Goal: Ask a question: Ask a question

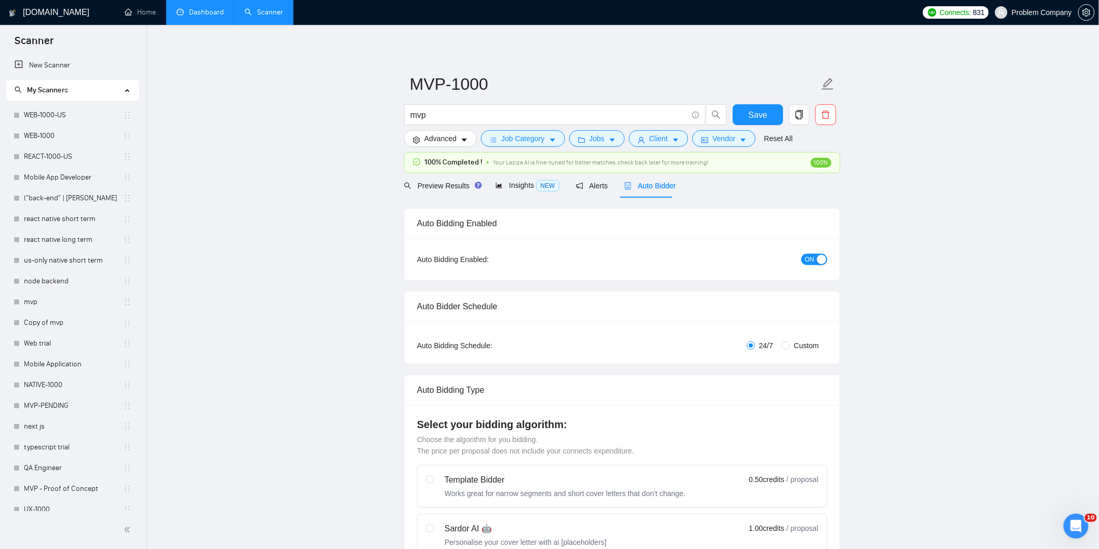
click at [206, 17] on link "Dashboard" at bounding box center [200, 12] width 47 height 9
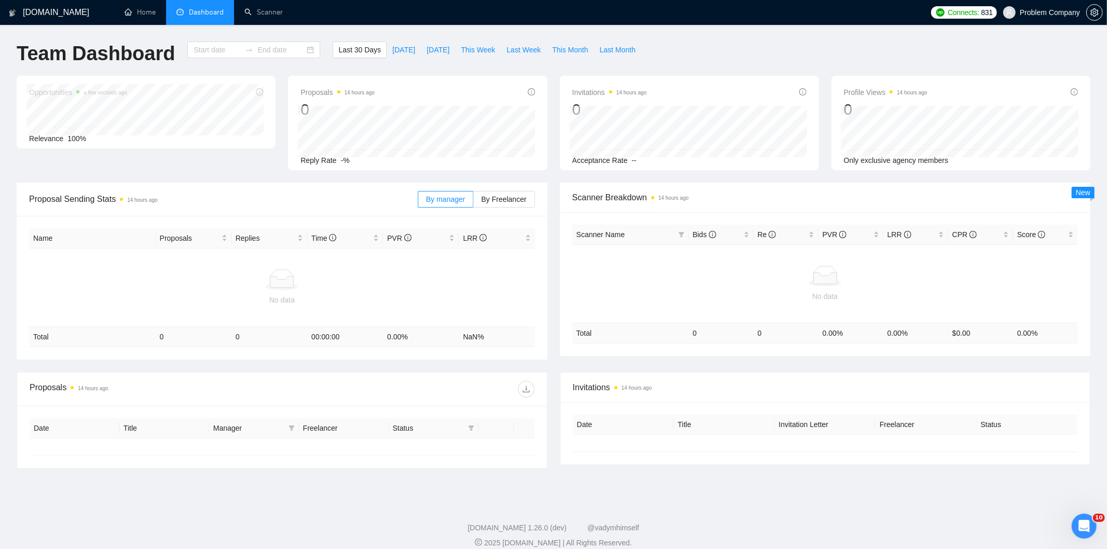
type input "[DATE]"
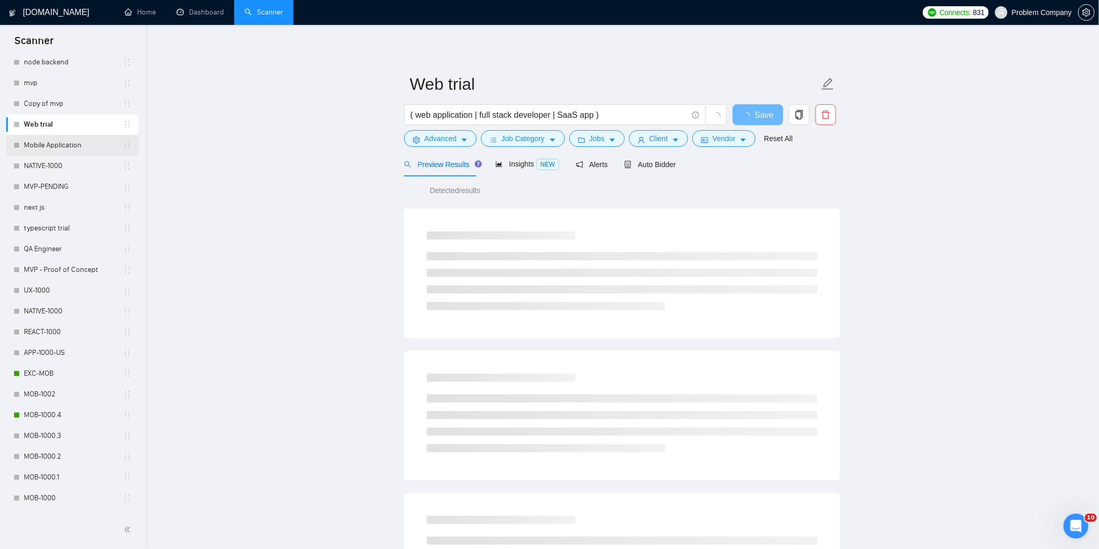
scroll to position [219, 0]
click at [56, 407] on link "MOB-1000.4" at bounding box center [73, 415] width 99 height 21
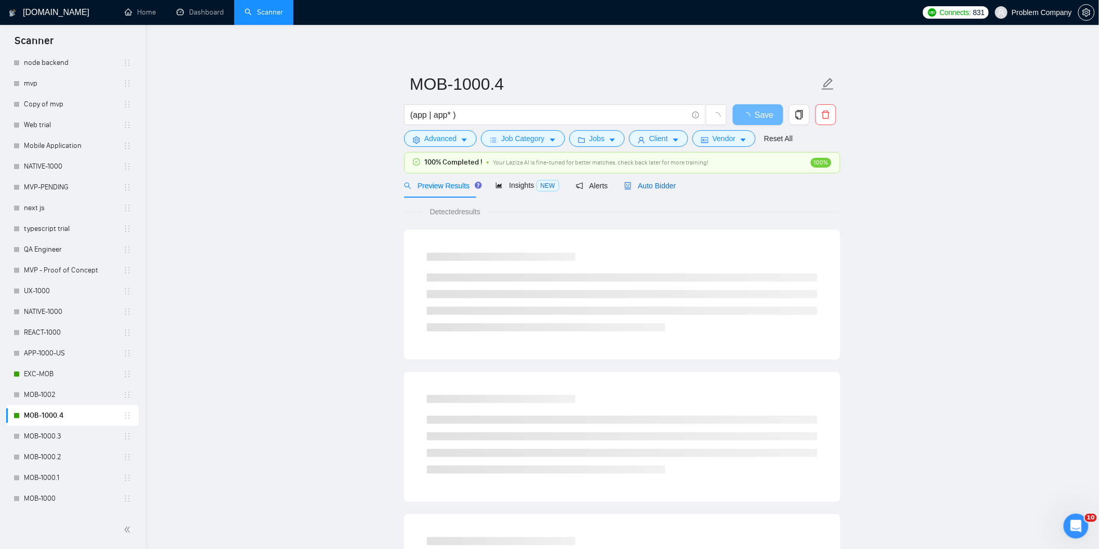
click at [652, 189] on span "Auto Bidder" at bounding box center [649, 186] width 51 height 8
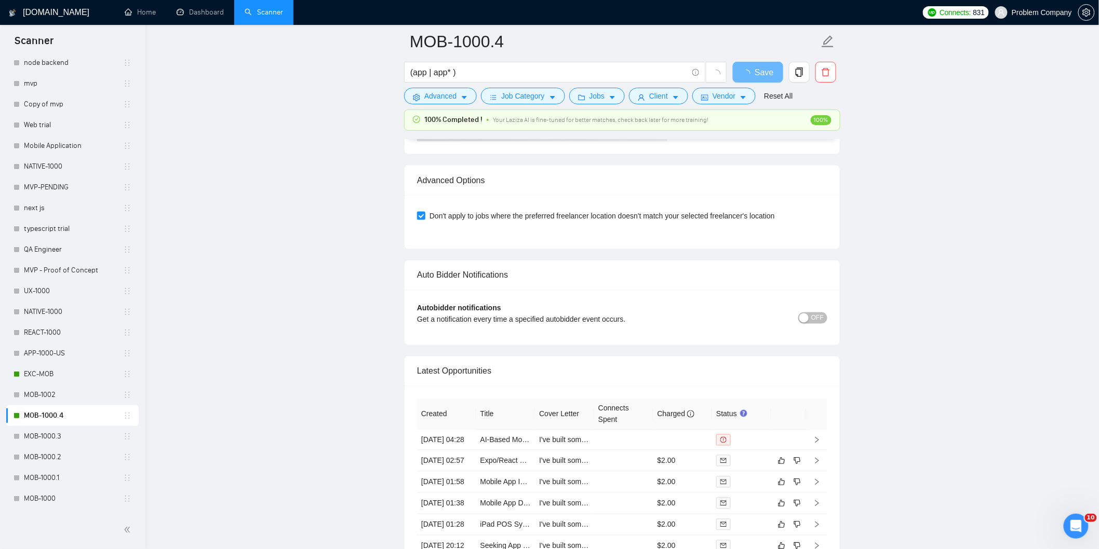
scroll to position [2323, 0]
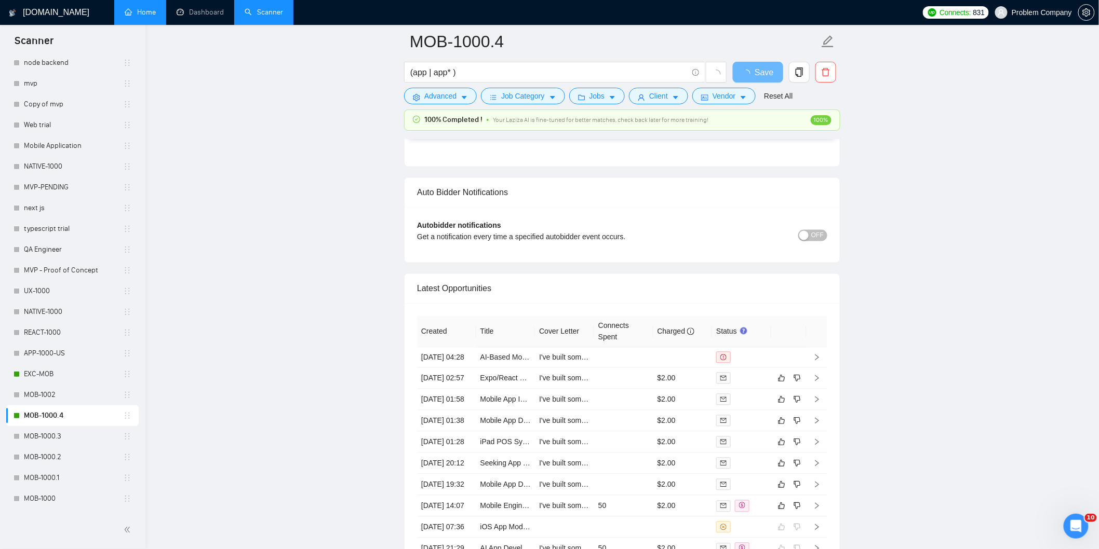
click at [144, 15] on link "Home" at bounding box center [140, 12] width 31 height 9
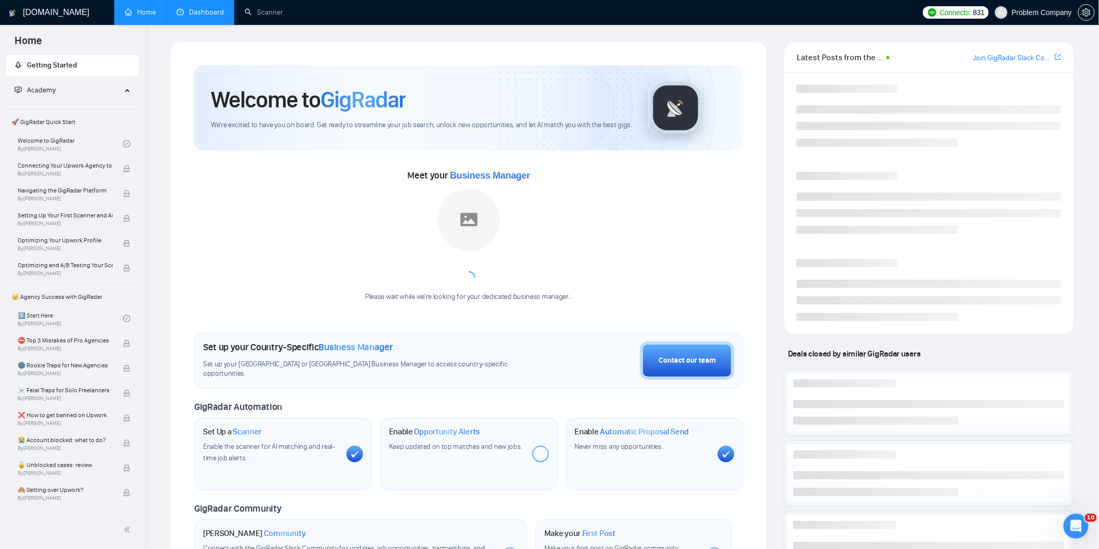
click at [190, 13] on link "Dashboard" at bounding box center [200, 12] width 47 height 9
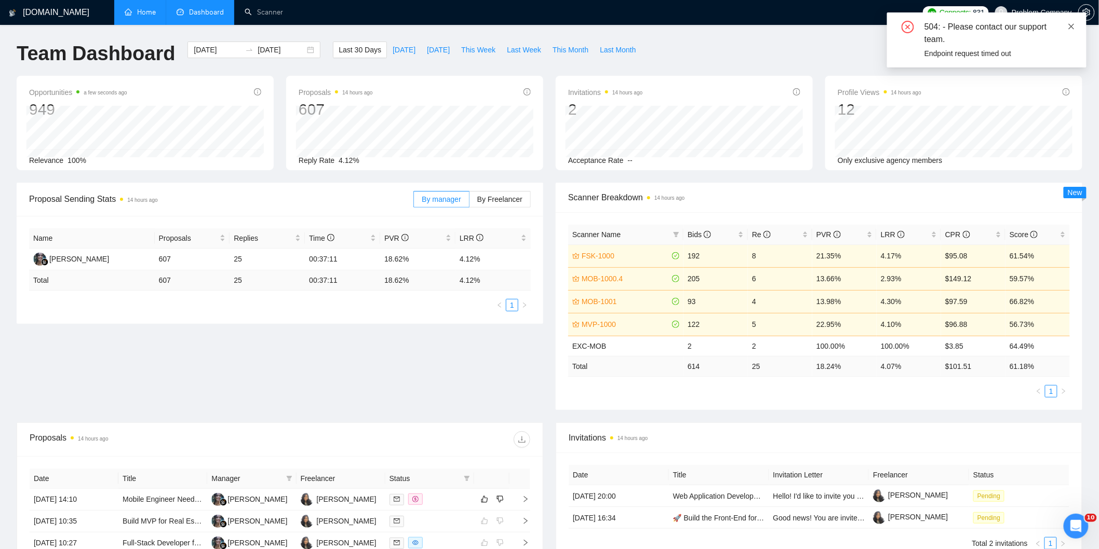
click at [1071, 26] on icon "close" at bounding box center [1071, 26] width 6 height 6
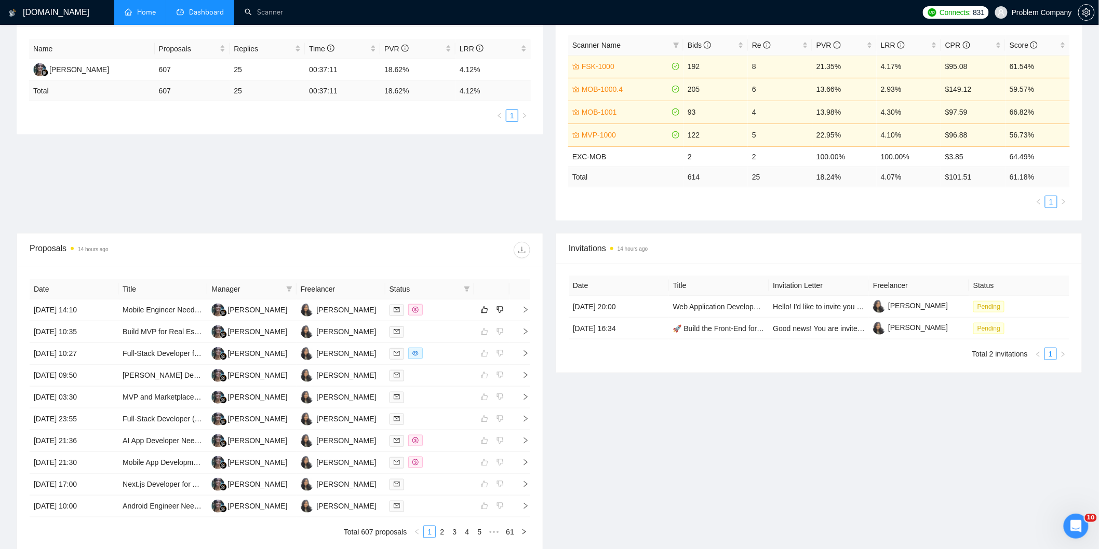
scroll to position [191, 0]
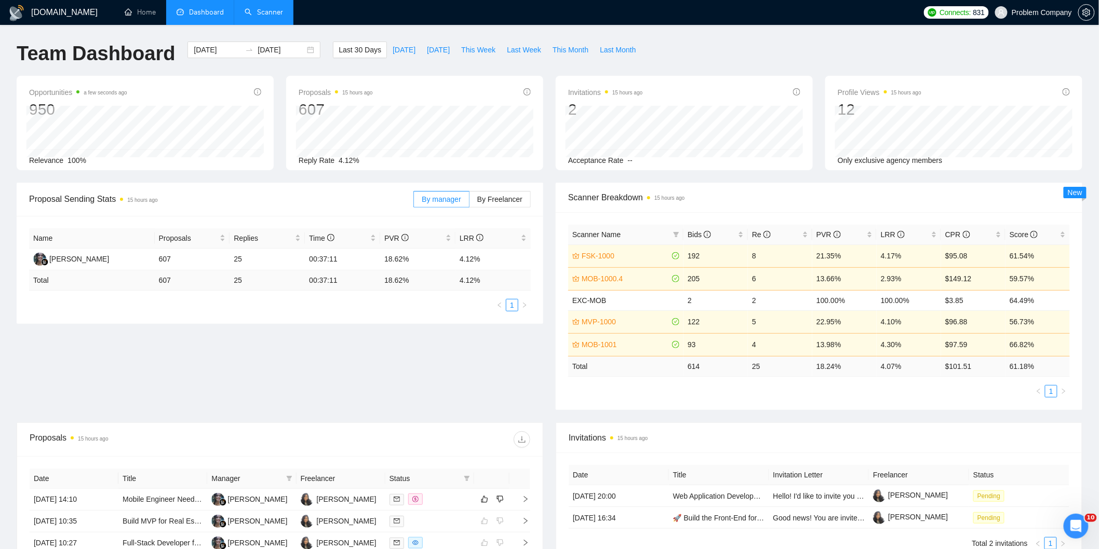
click at [261, 12] on link "Scanner" at bounding box center [264, 12] width 38 height 9
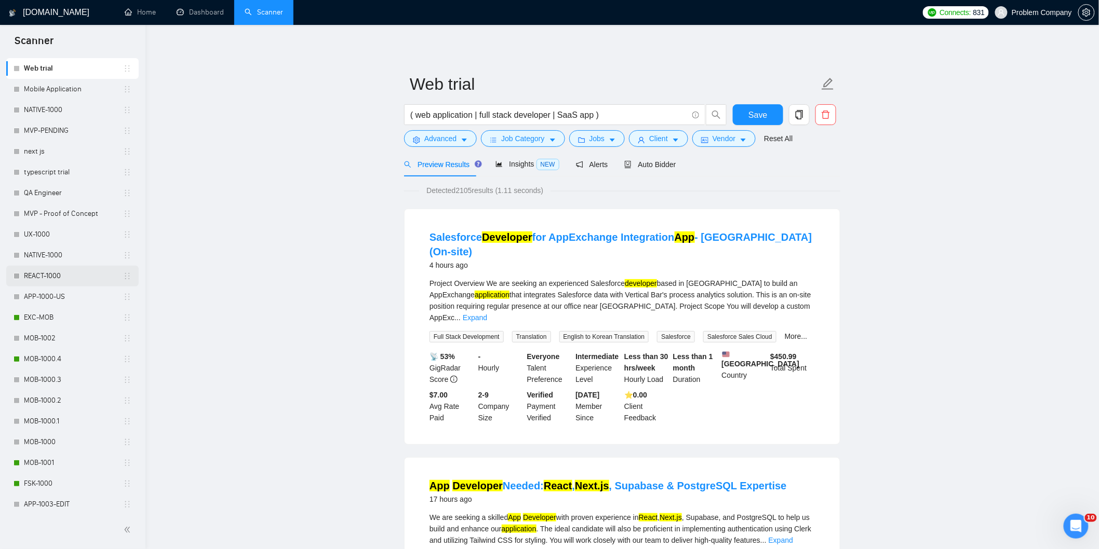
scroll to position [288, 0]
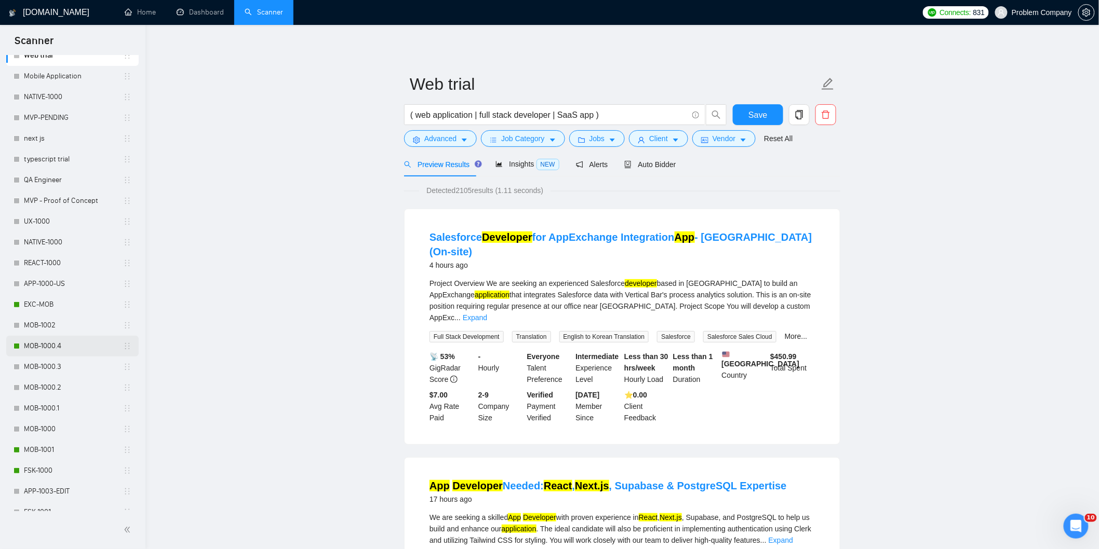
click at [56, 343] on link "MOB-1000.4" at bounding box center [73, 346] width 99 height 21
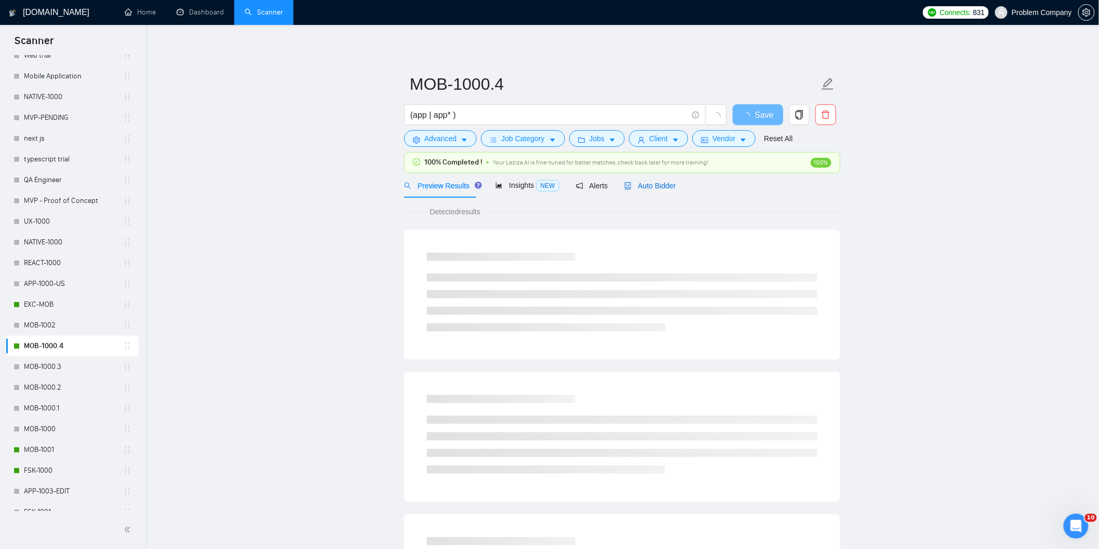
click at [662, 184] on span "Auto Bidder" at bounding box center [649, 186] width 51 height 8
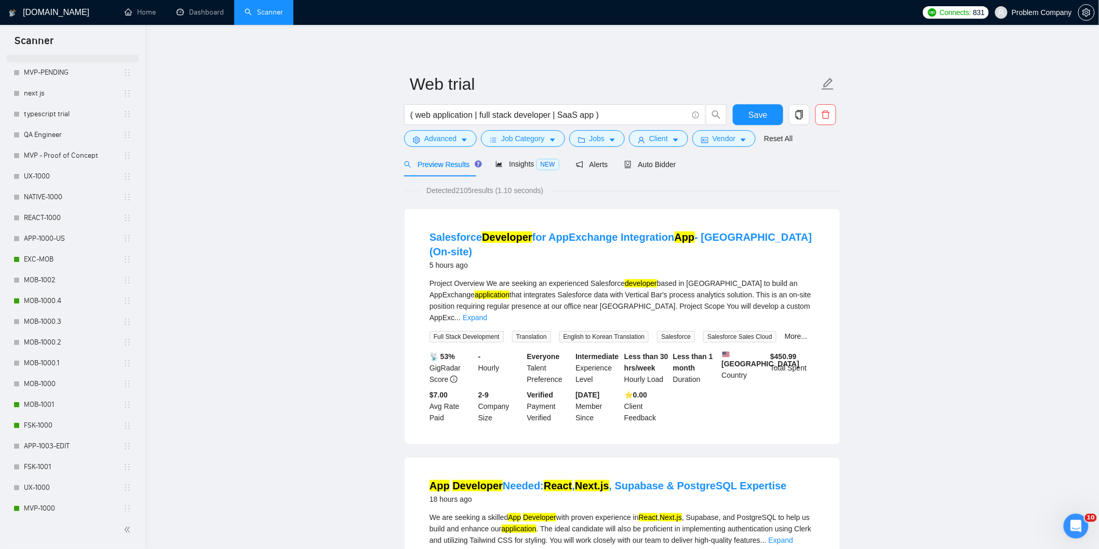
scroll to position [346, 0]
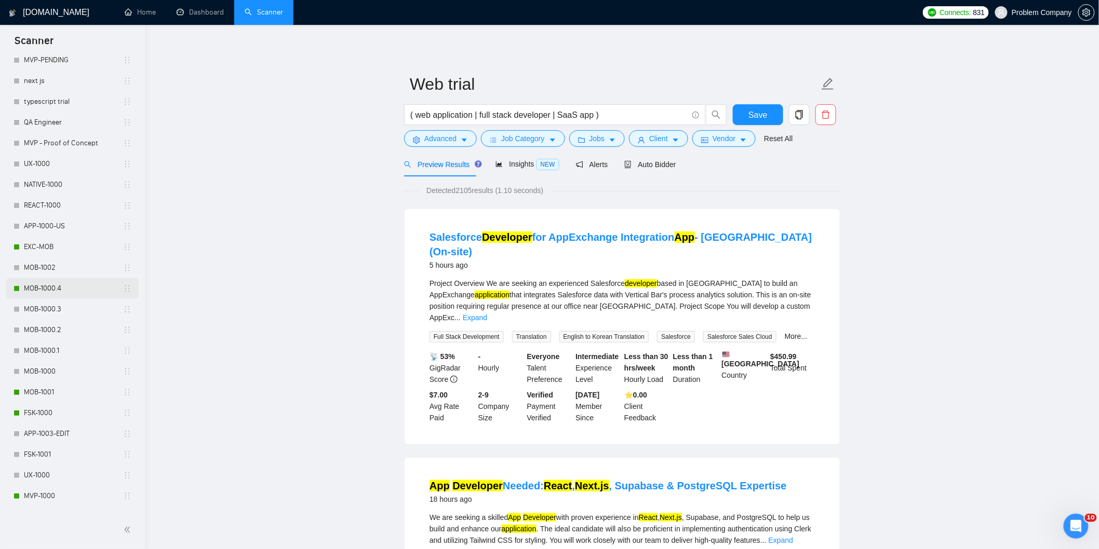
click at [78, 284] on link "MOB-1000.4" at bounding box center [73, 288] width 99 height 21
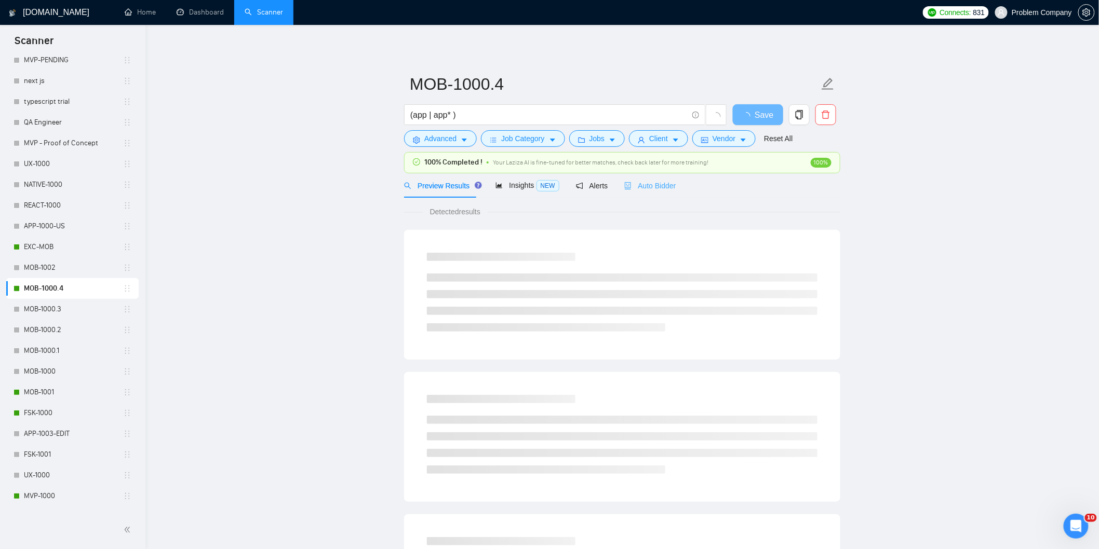
click at [652, 193] on div "Auto Bidder" at bounding box center [649, 185] width 51 height 24
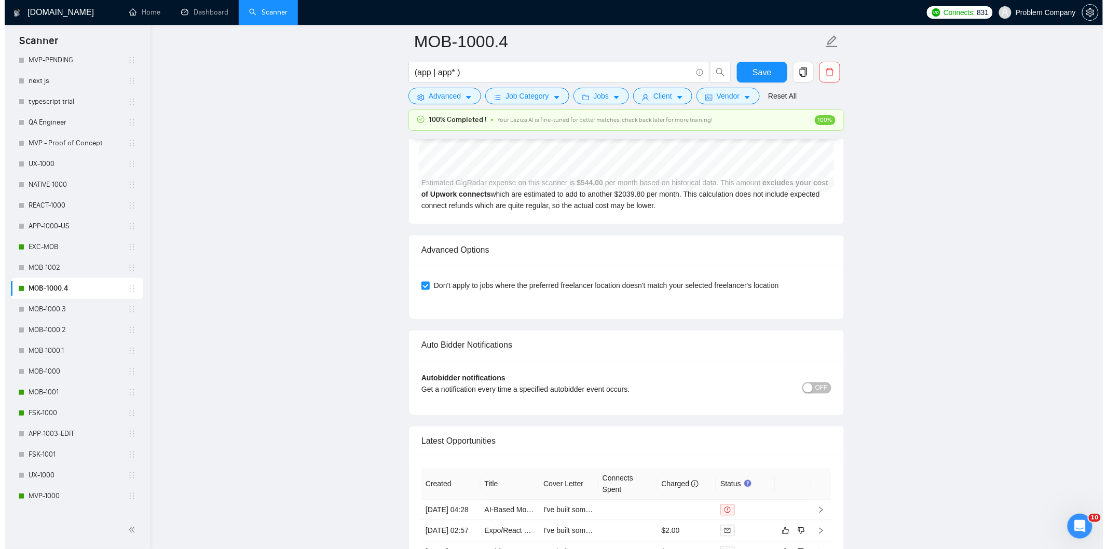
scroll to position [2596, 0]
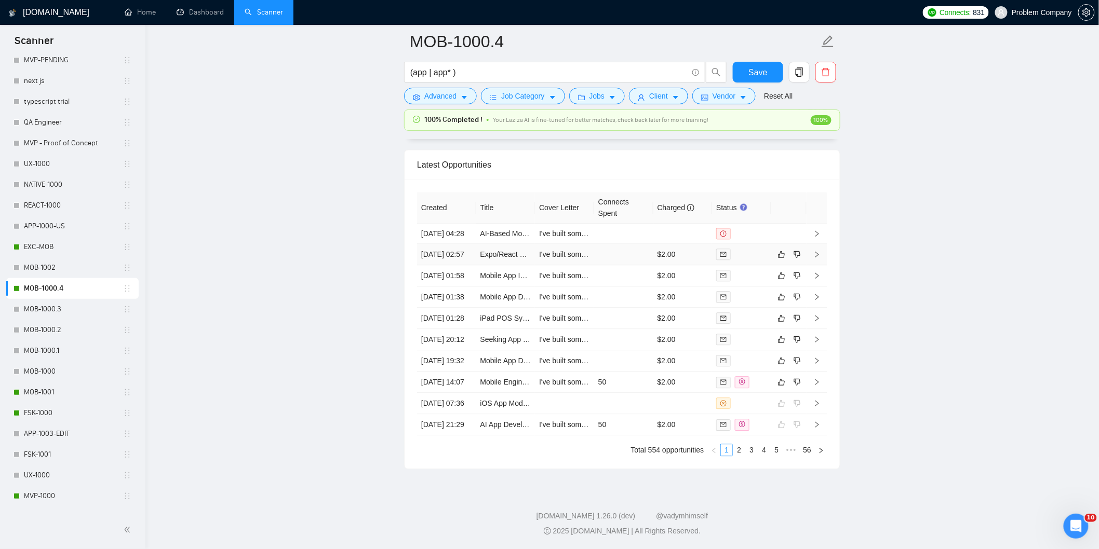
click at [458, 265] on td "[DATE] 02:57" at bounding box center [446, 254] width 59 height 21
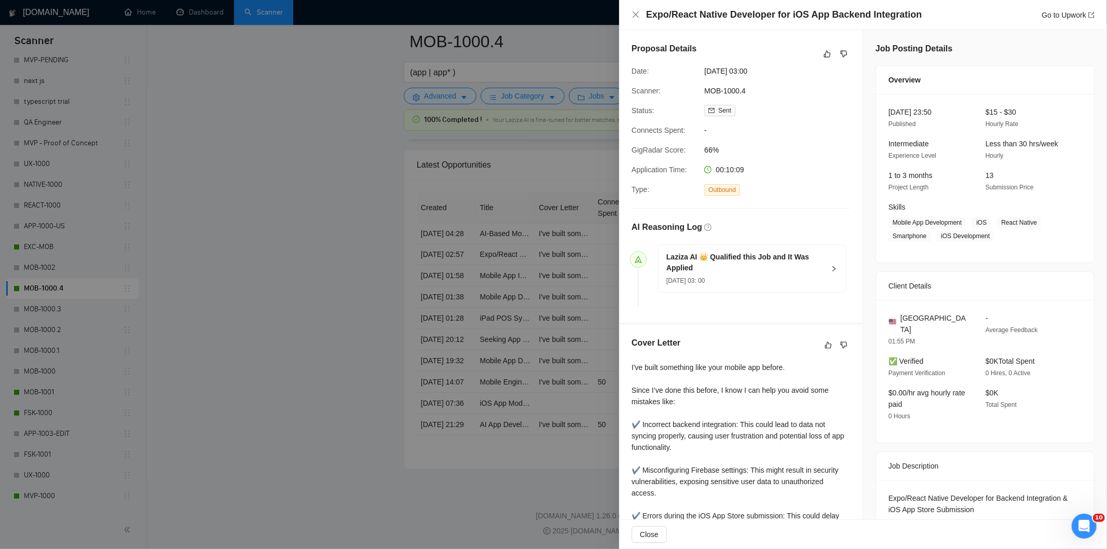
scroll to position [128, 0]
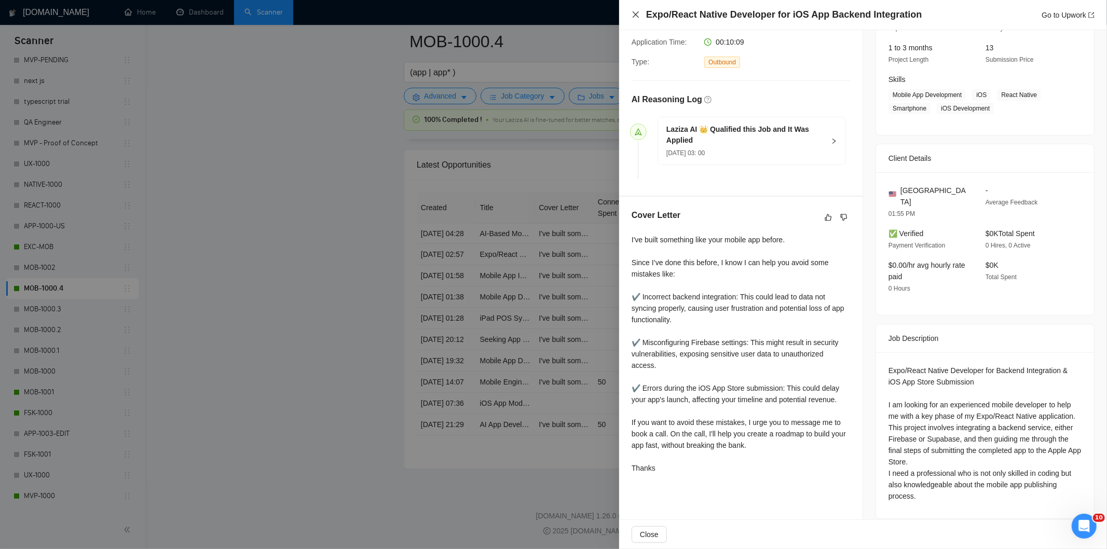
drag, startPoint x: 635, startPoint y: 16, endPoint x: 414, endPoint y: 419, distance: 460.3
click at [635, 16] on icon "close" at bounding box center [636, 14] width 8 height 8
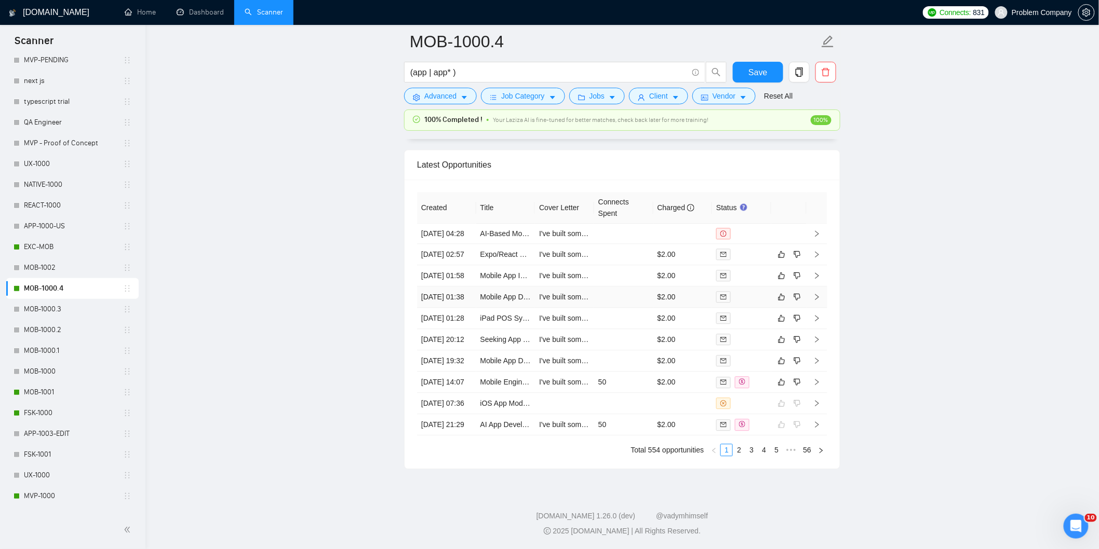
click at [469, 308] on td "26 Aug, 2025 01:38" at bounding box center [446, 297] width 59 height 21
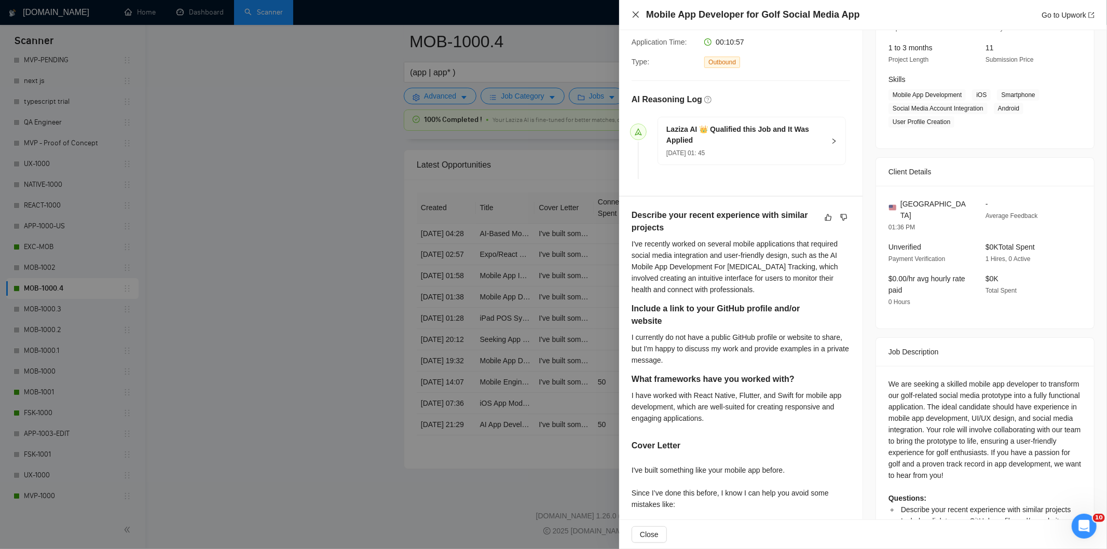
click at [635, 16] on icon "close" at bounding box center [636, 14] width 6 height 6
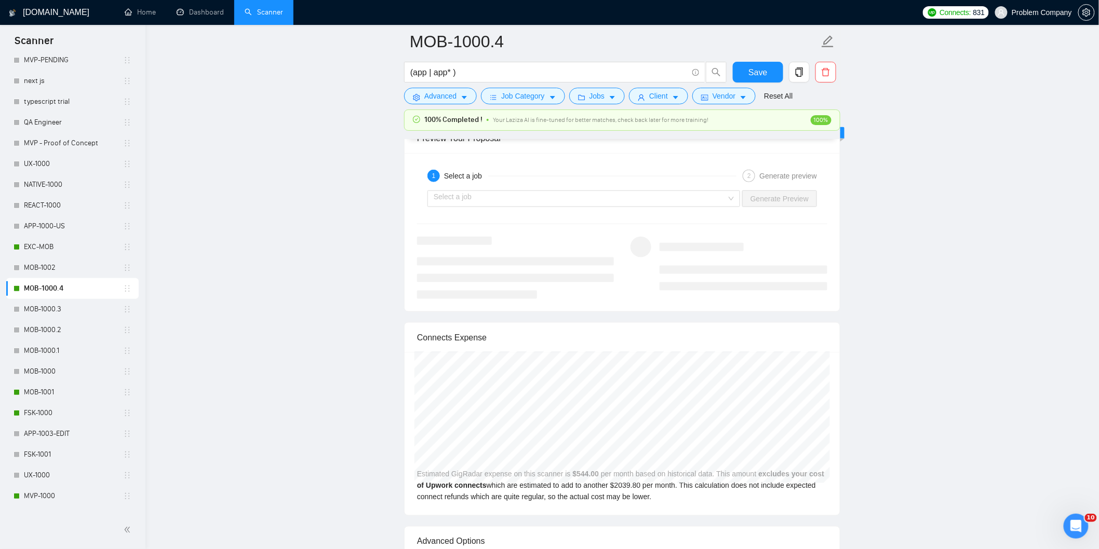
scroll to position [1961, 0]
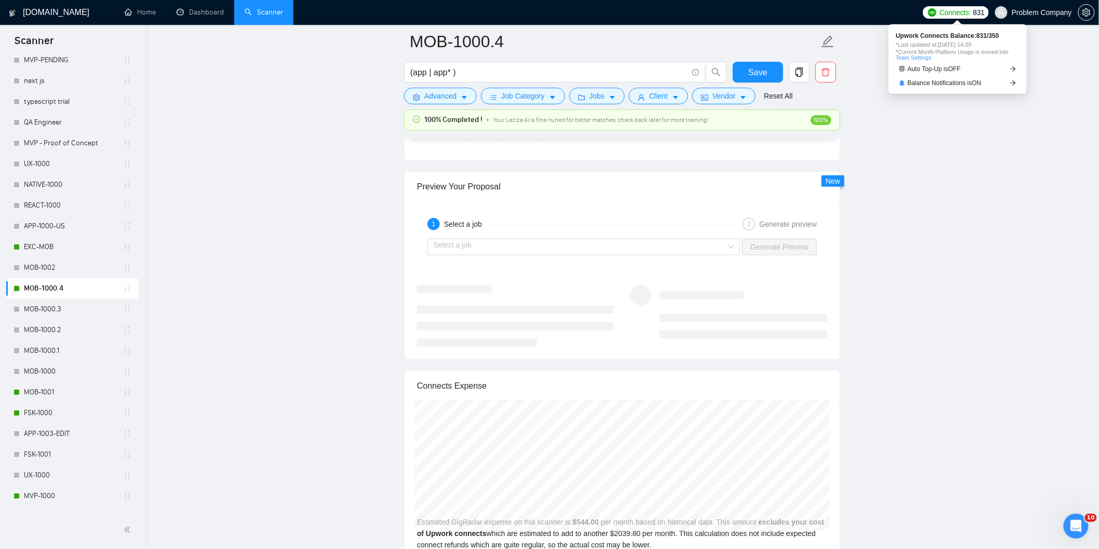
click at [974, 11] on span "831" at bounding box center [978, 12] width 11 height 11
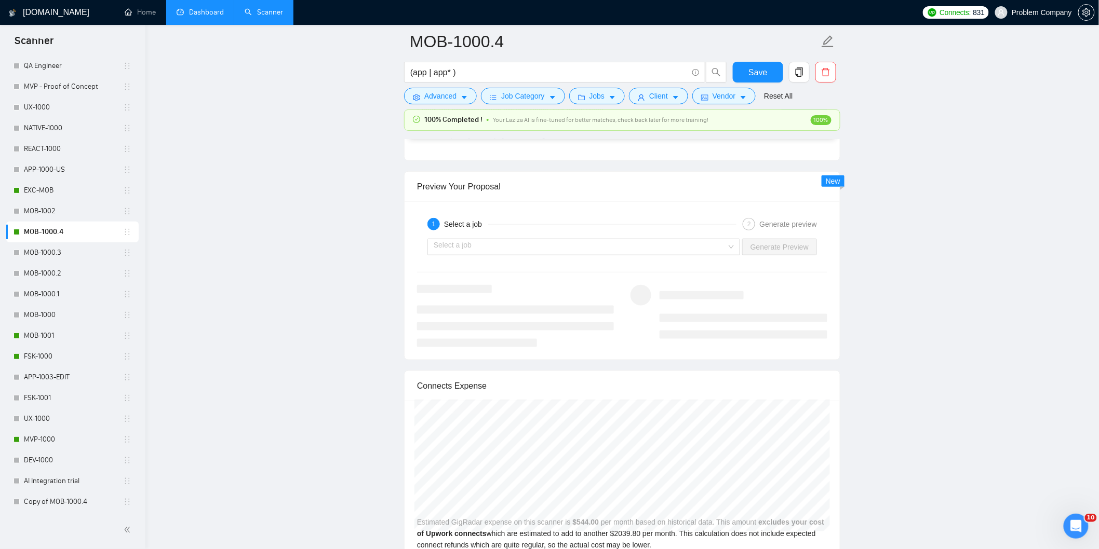
click at [208, 17] on link "Dashboard" at bounding box center [200, 12] width 47 height 9
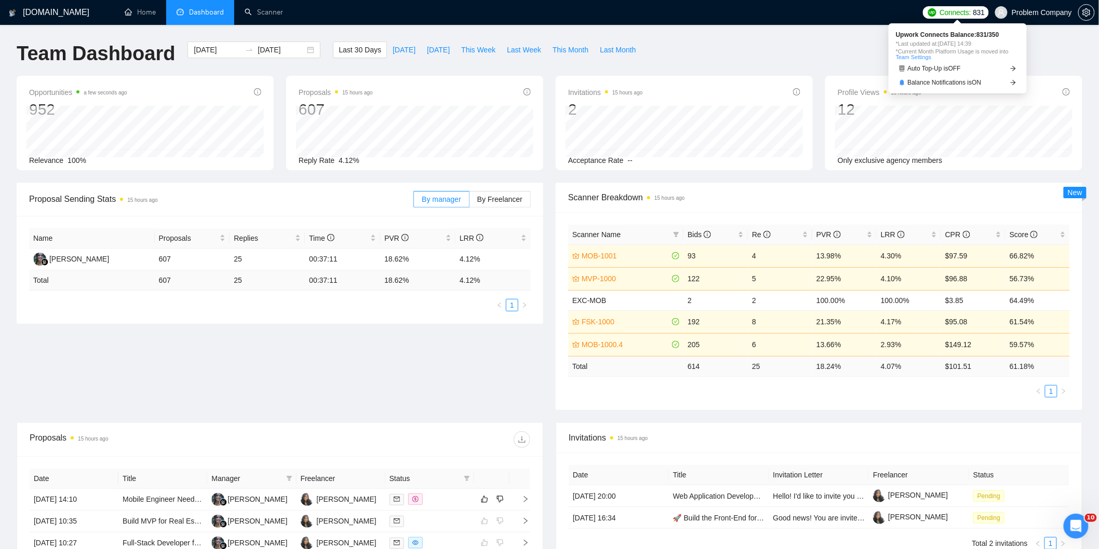
click at [916, 56] on link "Team Settings" at bounding box center [913, 57] width 35 height 6
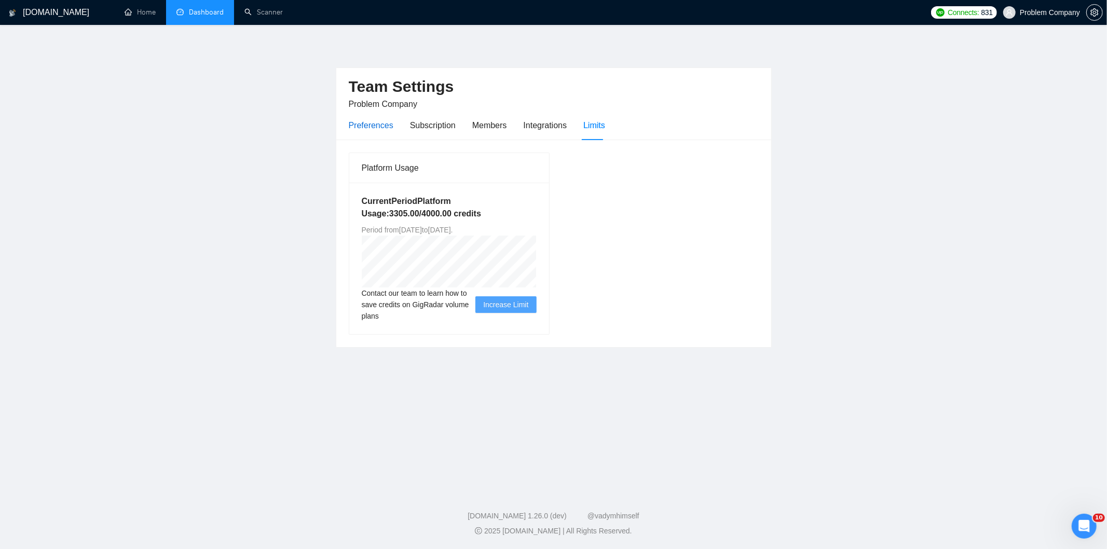
click at [377, 126] on div "Preferences" at bounding box center [371, 125] width 45 height 13
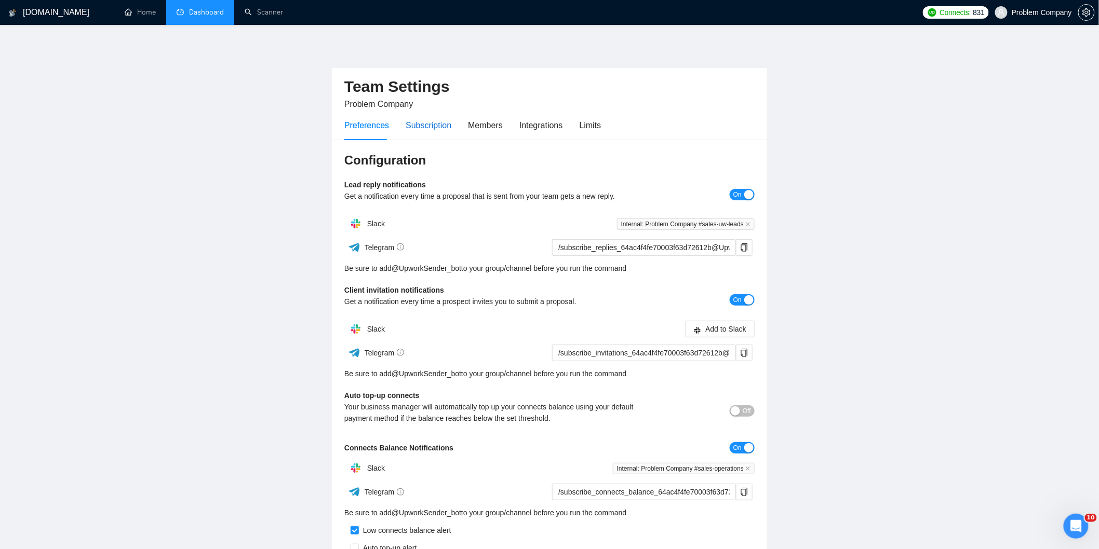
click at [427, 128] on div "Subscription" at bounding box center [428, 125] width 46 height 13
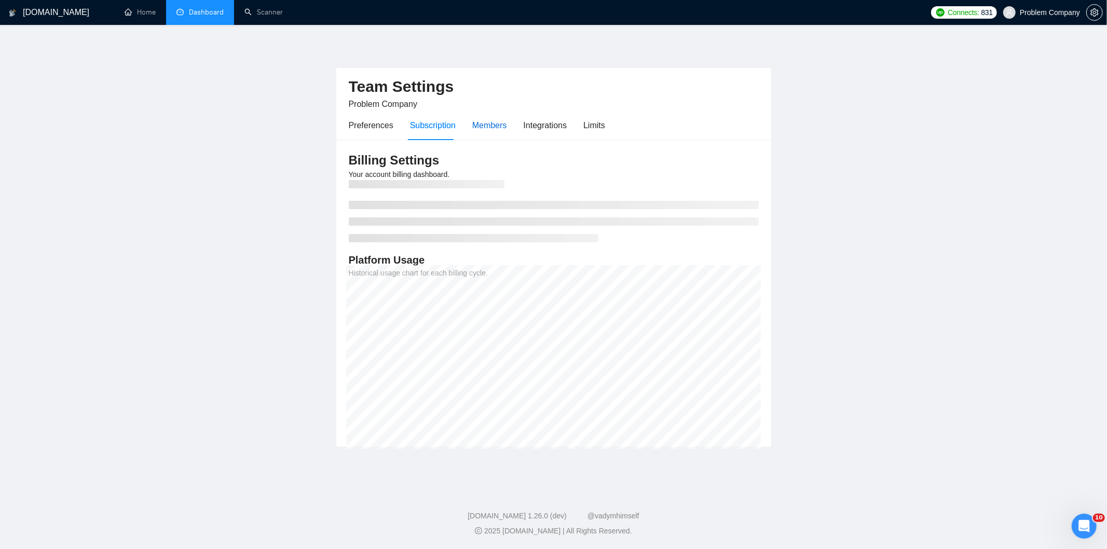
click at [496, 127] on div "Members" at bounding box center [489, 125] width 35 height 13
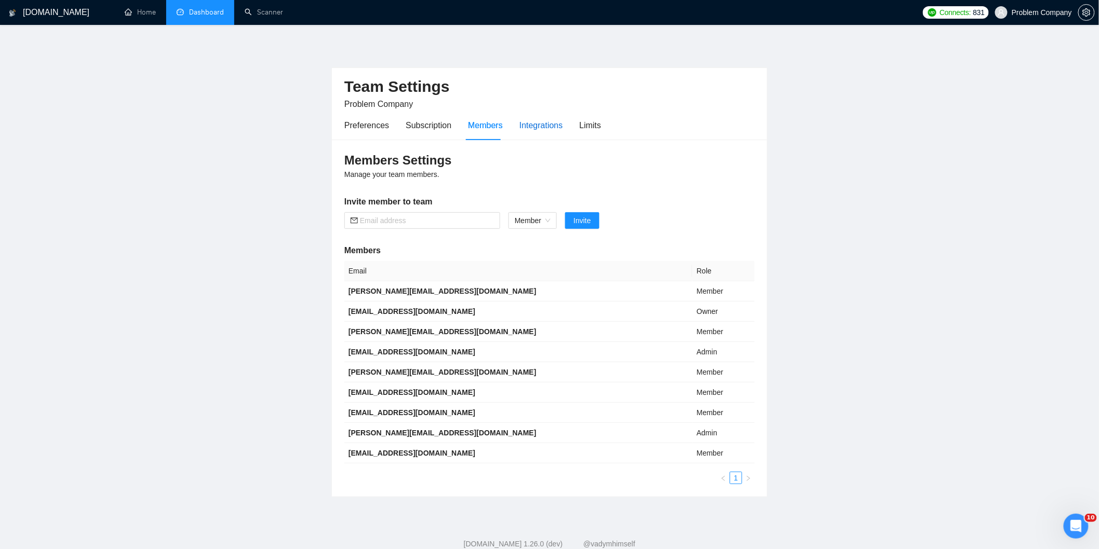
click at [548, 128] on div "Integrations" at bounding box center [541, 125] width 44 height 13
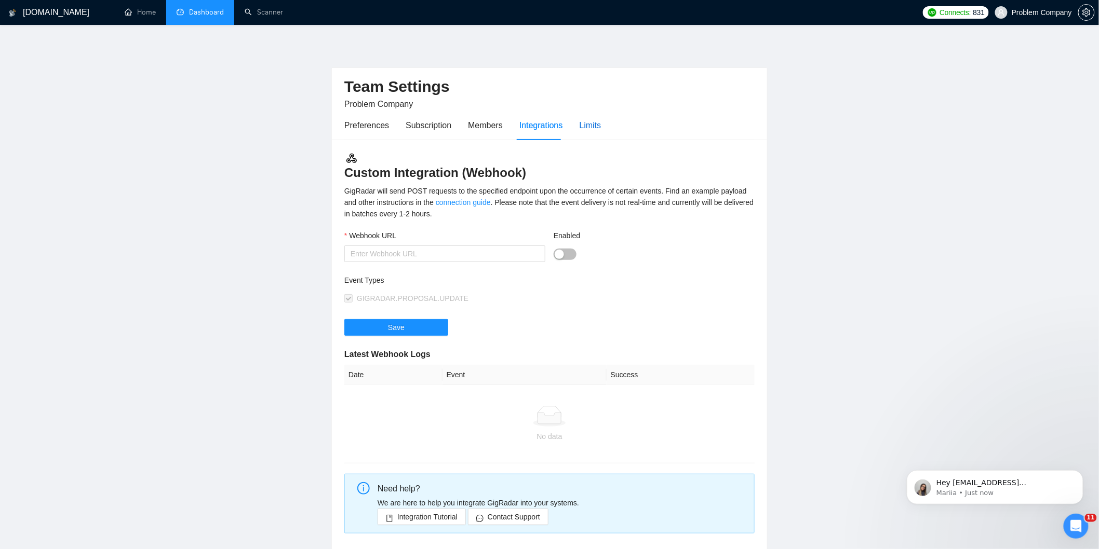
click at [596, 125] on div "Limits" at bounding box center [590, 125] width 22 height 13
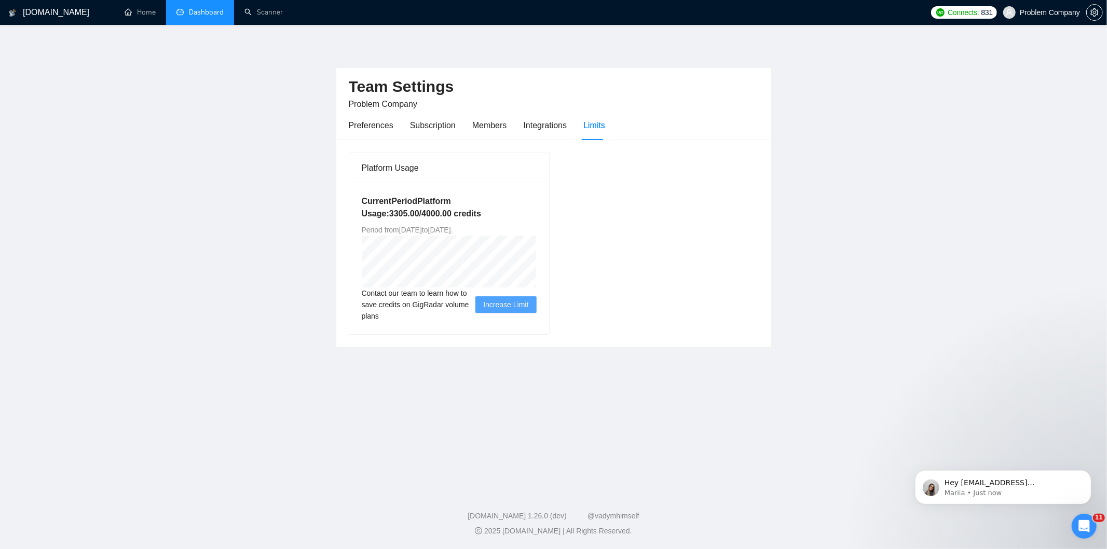
click at [220, 17] on link "Dashboard" at bounding box center [200, 12] width 47 height 9
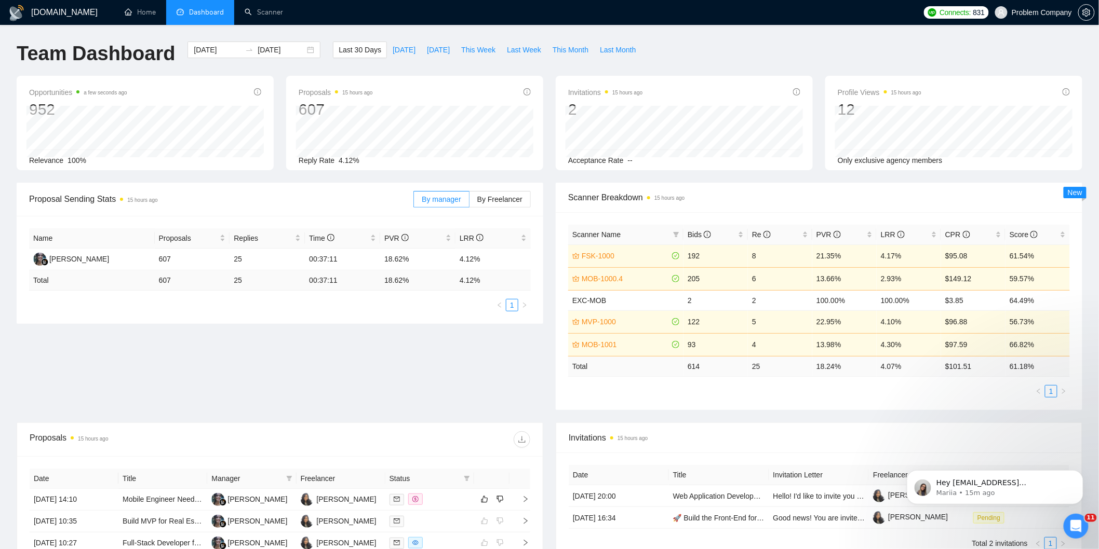
click at [1084, 525] on div "Open Intercom Messenger" at bounding box center [1075, 526] width 34 height 34
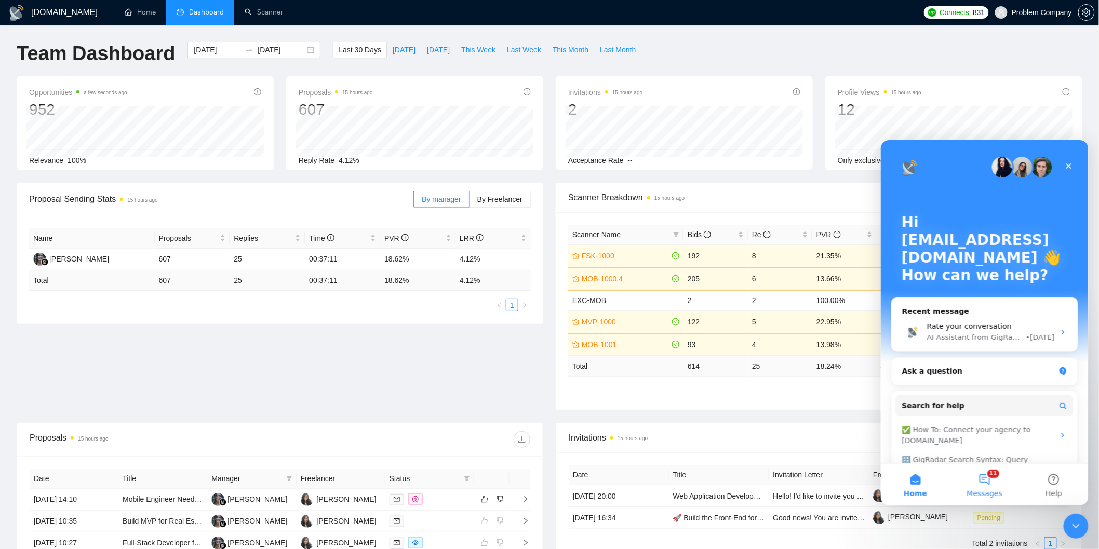
click at [993, 490] on span "Messages" at bounding box center [984, 493] width 36 height 7
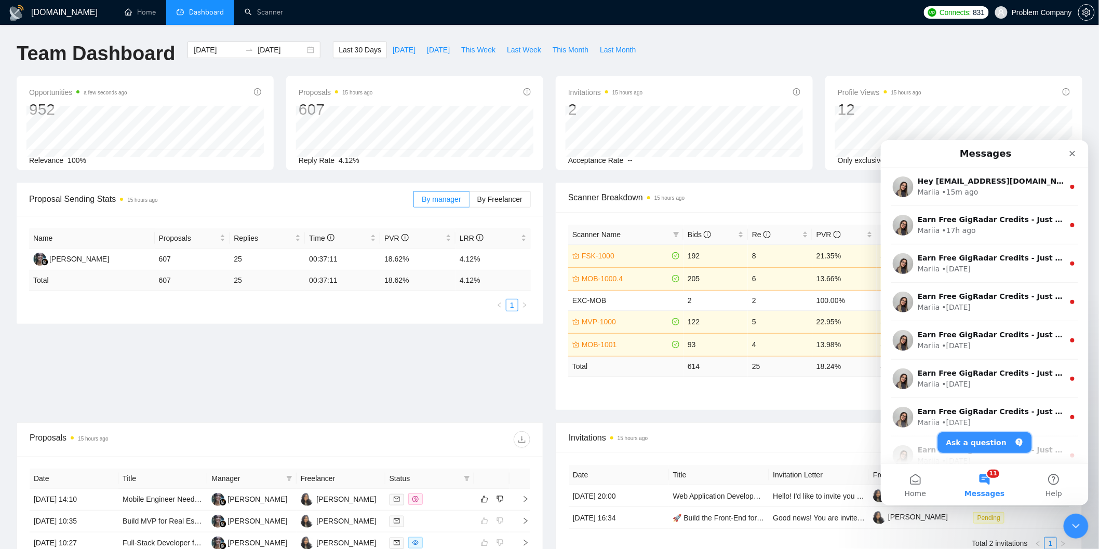
click at [968, 444] on button "Ask a question" at bounding box center [984, 442] width 94 height 21
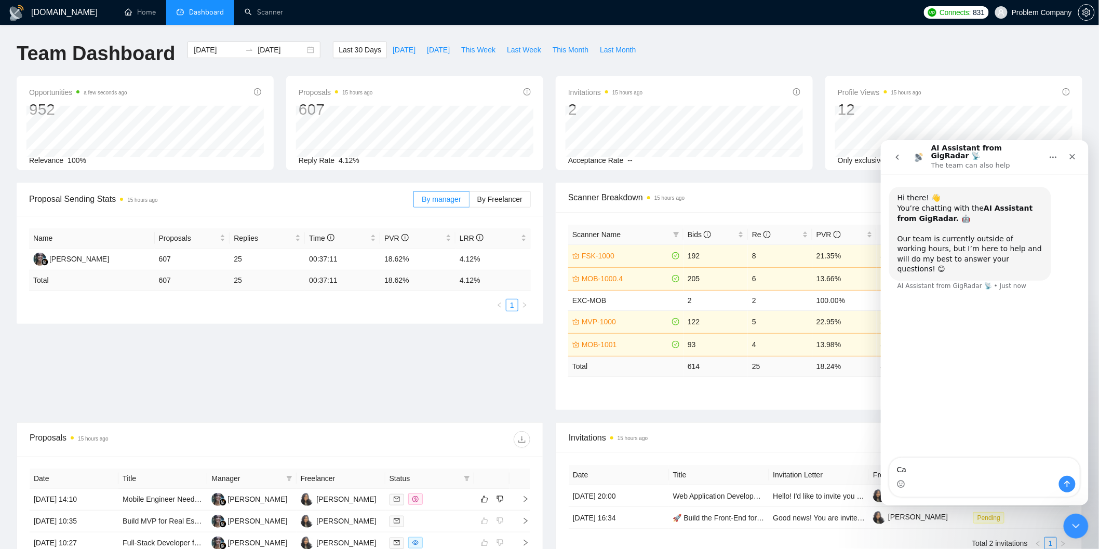
type textarea "C"
type textarea "how many connects to do I have"
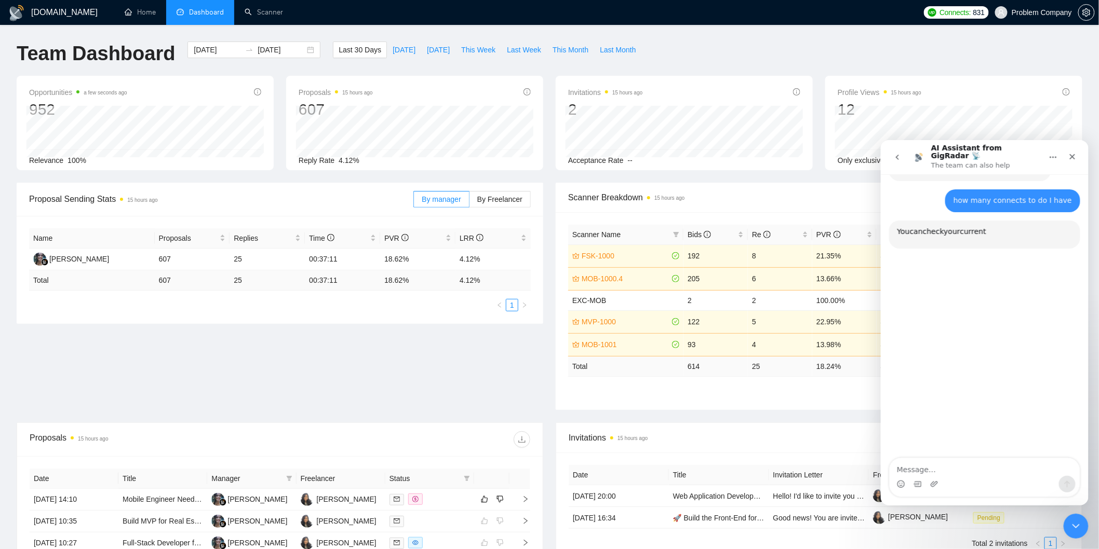
scroll to position [107, 0]
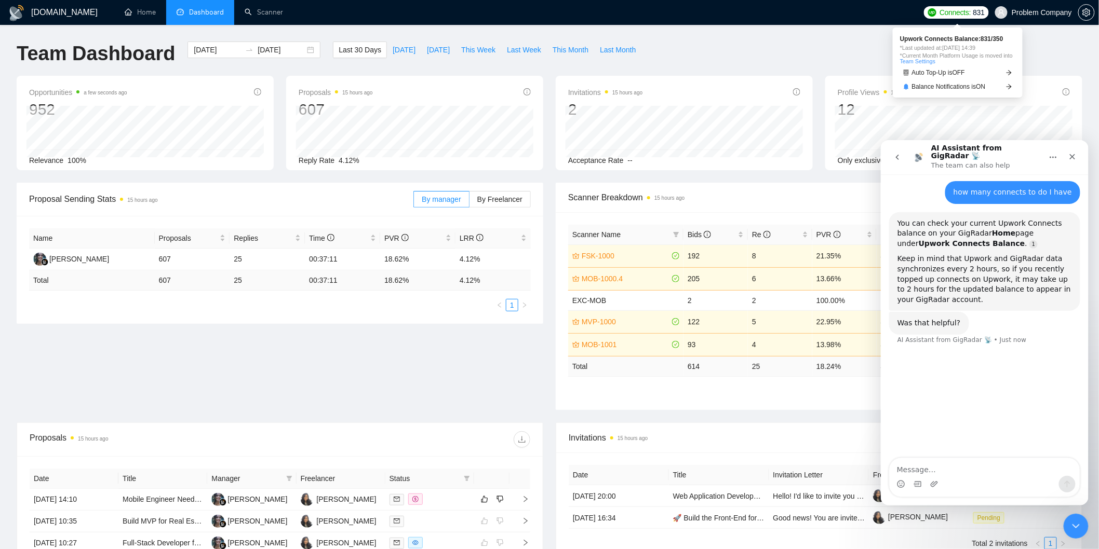
click at [947, 10] on span "Connects:" at bounding box center [954, 12] width 31 height 11
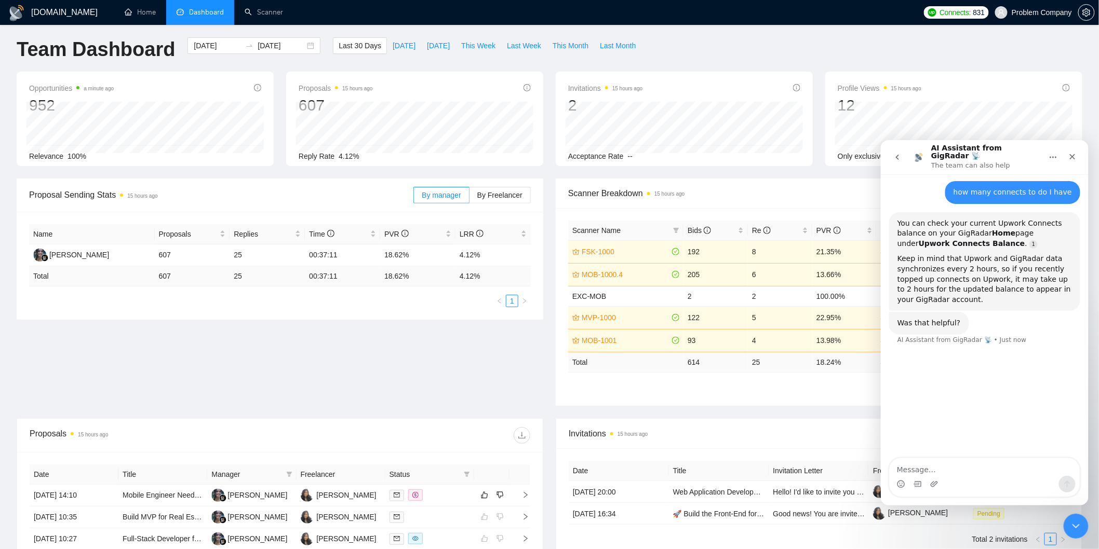
scroll to position [288, 0]
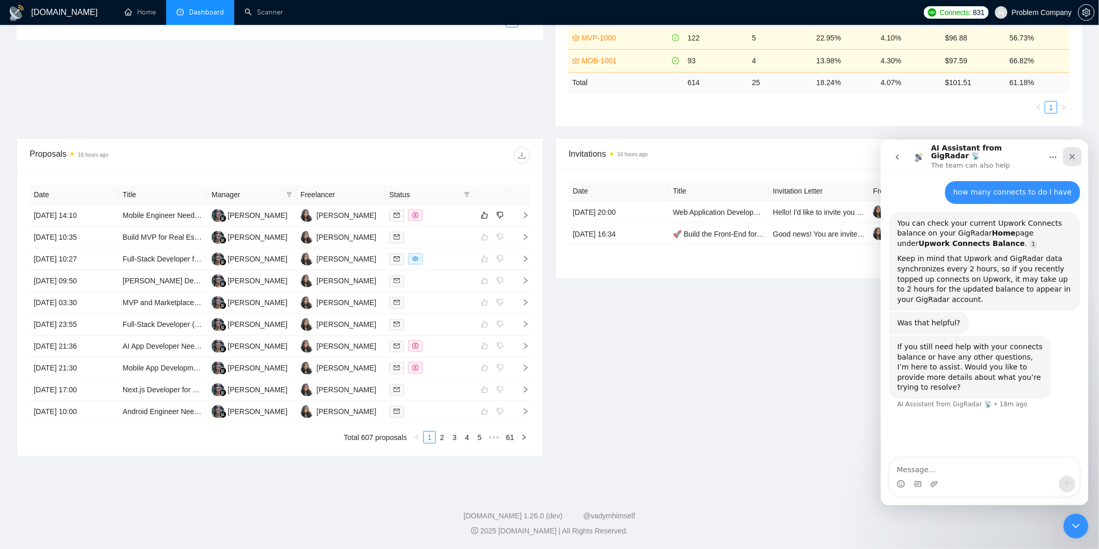
click at [1076, 155] on div "Close" at bounding box center [1071, 156] width 19 height 19
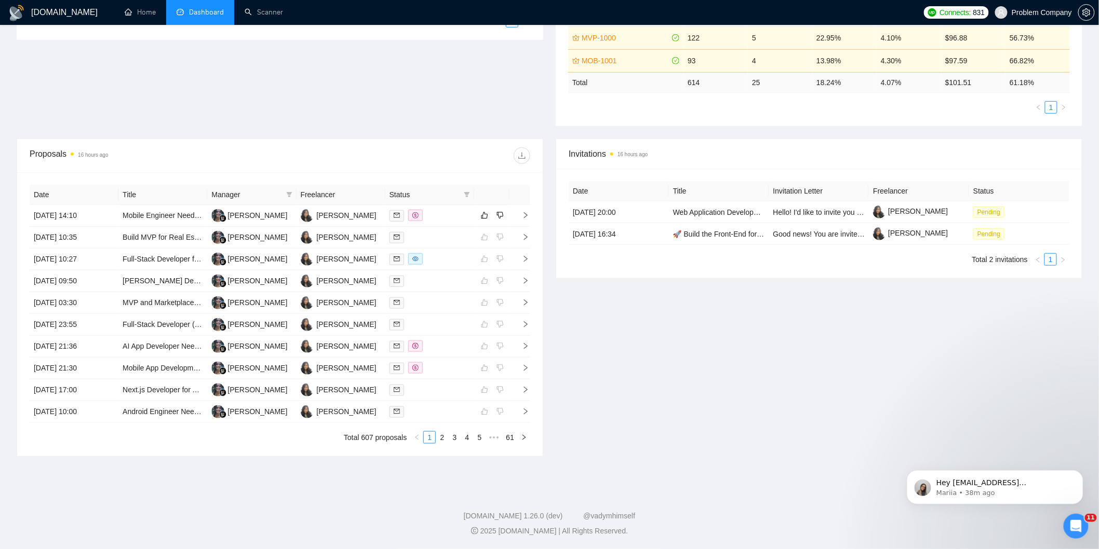
scroll to position [53, 0]
